Goal: Browse casually

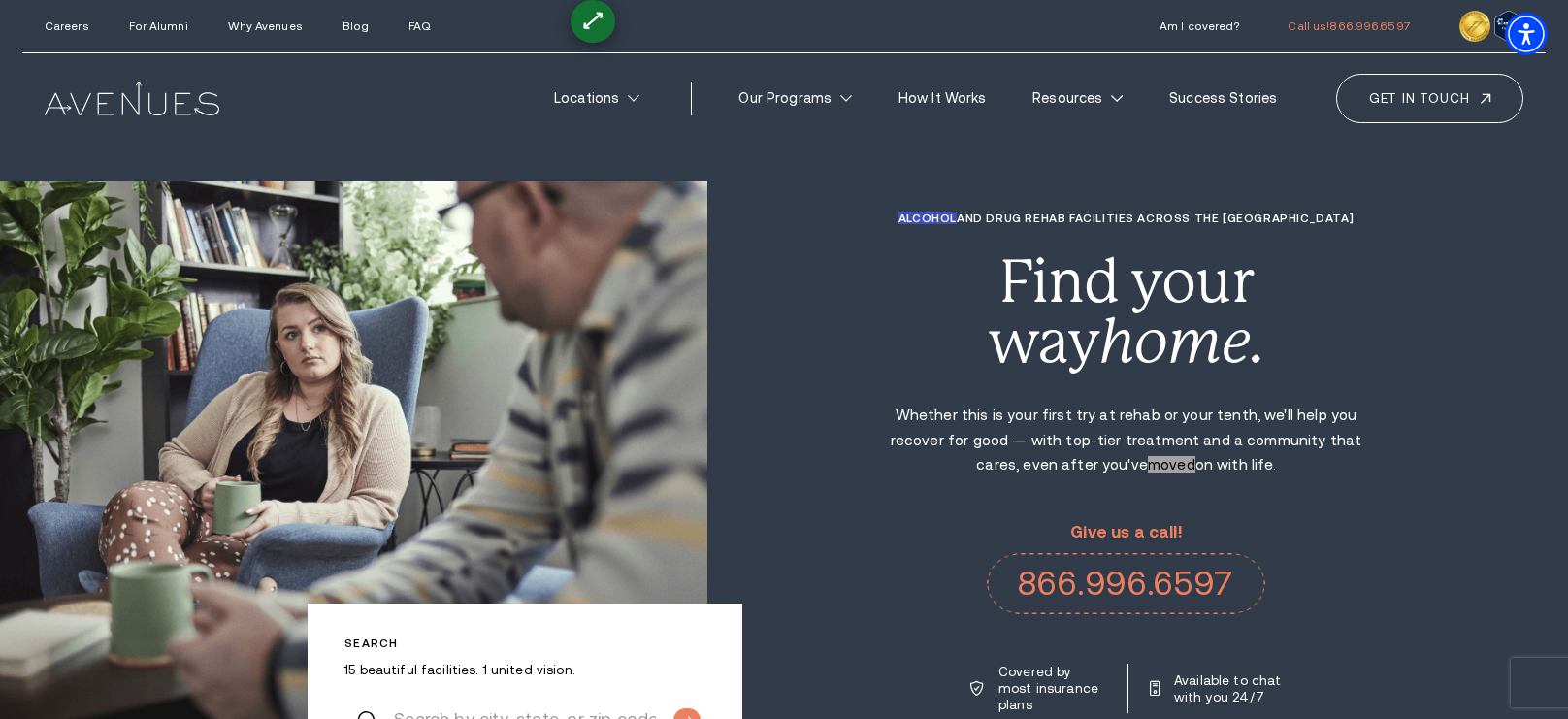
scroll to position [7380, 0]
